Goal: Transaction & Acquisition: Purchase product/service

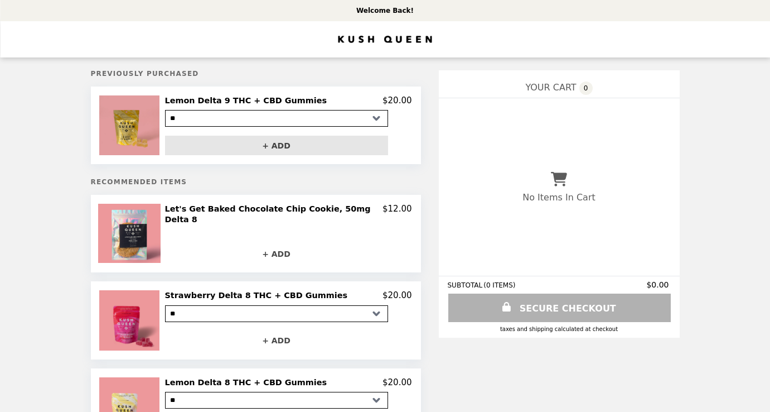
click at [277, 147] on button "+ ADD" at bounding box center [276, 146] width 223 height 20
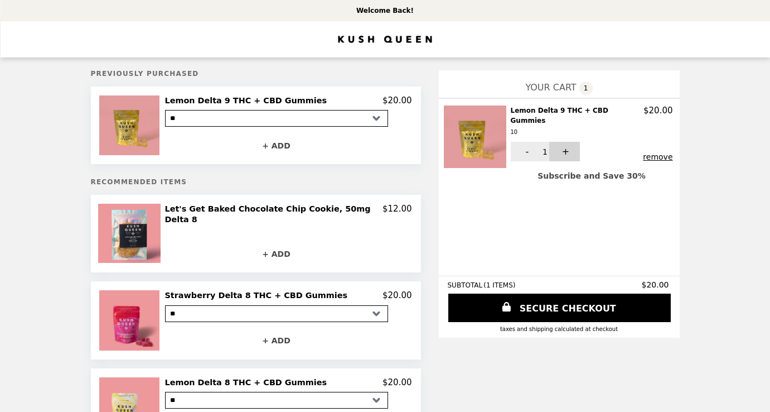
click at [563, 142] on button "+" at bounding box center [565, 152] width 31 height 20
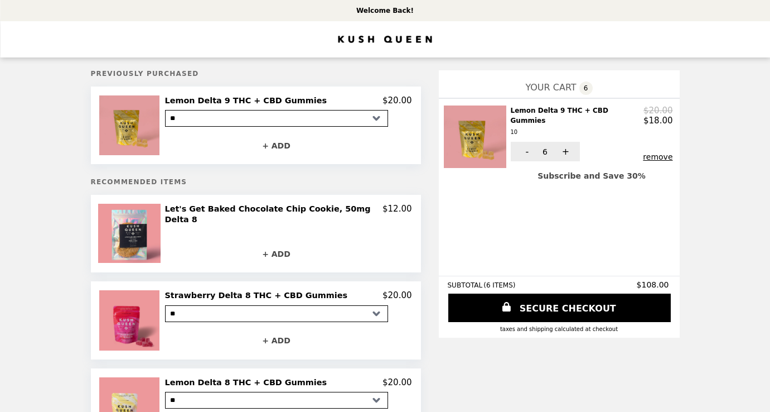
click at [563, 142] on button "+" at bounding box center [565, 152] width 31 height 20
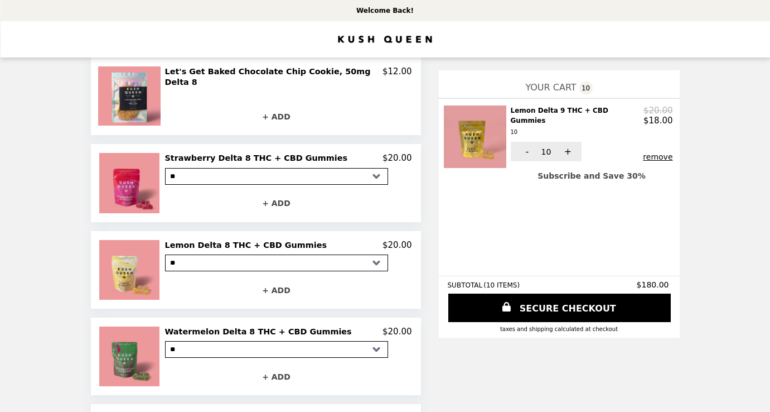
scroll to position [136, 0]
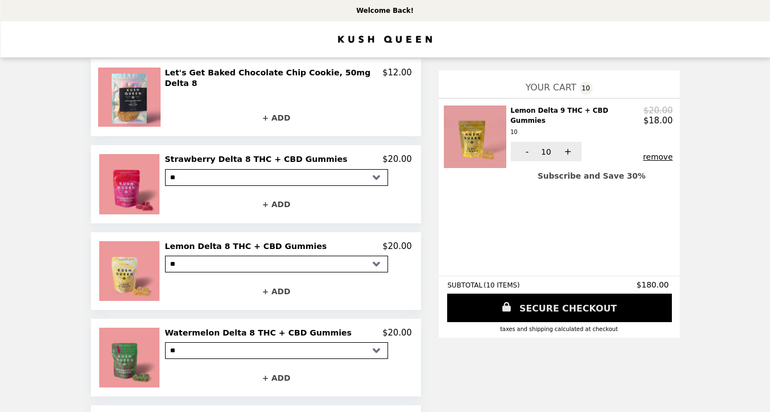
click at [548, 309] on link "SECURE CHECKOUT" at bounding box center [559, 307] width 225 height 28
